Goal: Task Accomplishment & Management: Use online tool/utility

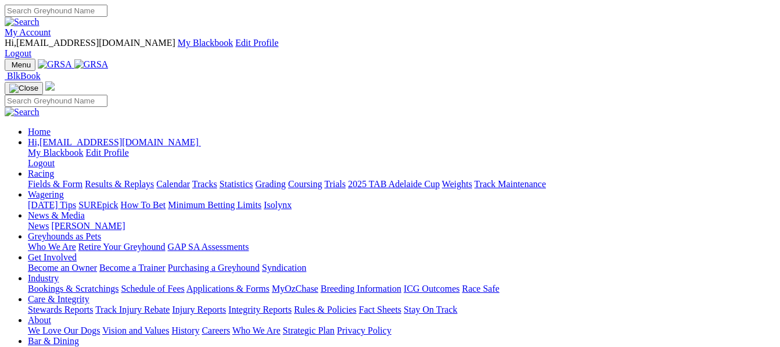
drag, startPoint x: 0, startPoint y: 0, endPoint x: 186, endPoint y: 46, distance: 191.5
click at [54, 168] on link "Racing" at bounding box center [41, 173] width 26 height 10
click at [59, 273] on link "Industry" at bounding box center [43, 278] width 31 height 10
